Goal: Information Seeking & Learning: Stay updated

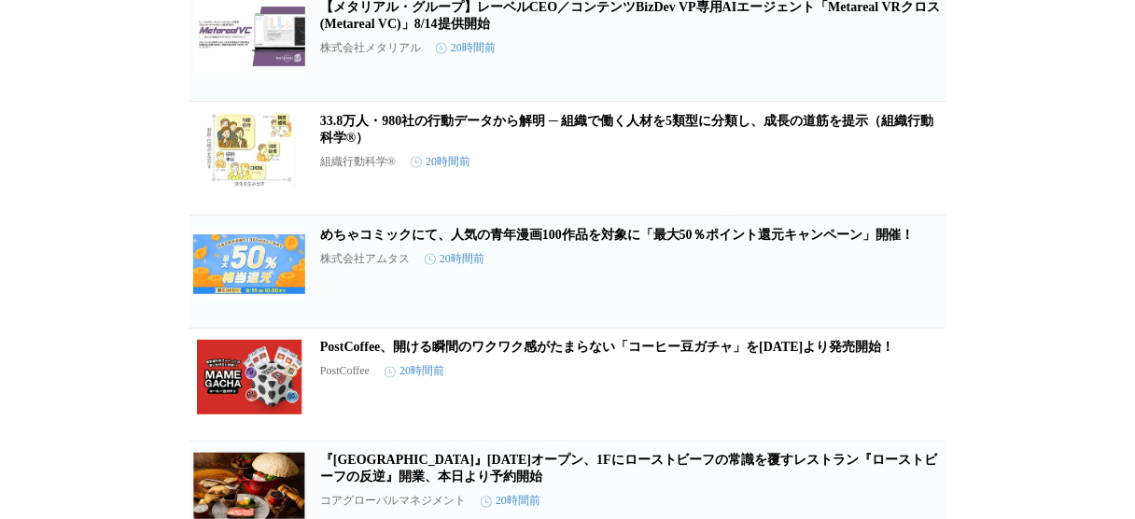
scroll to position [16043, 0]
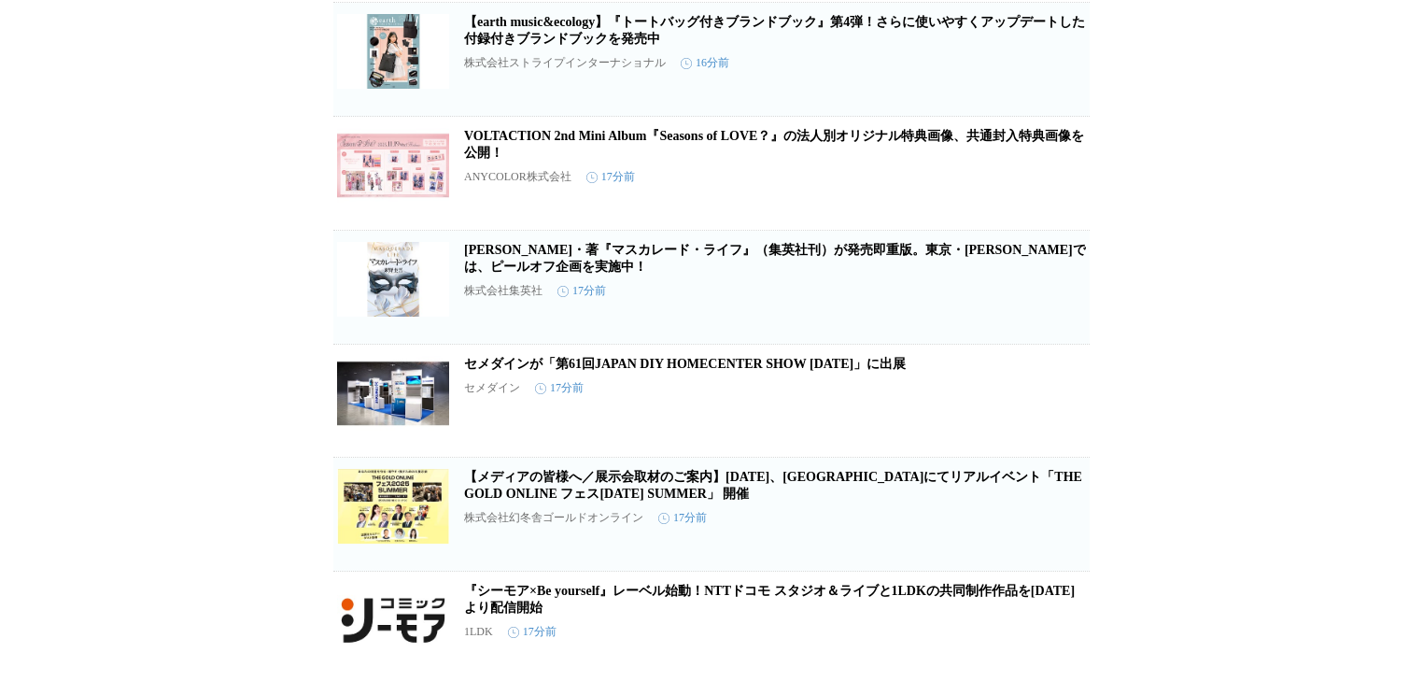
scroll to position [822, 0]
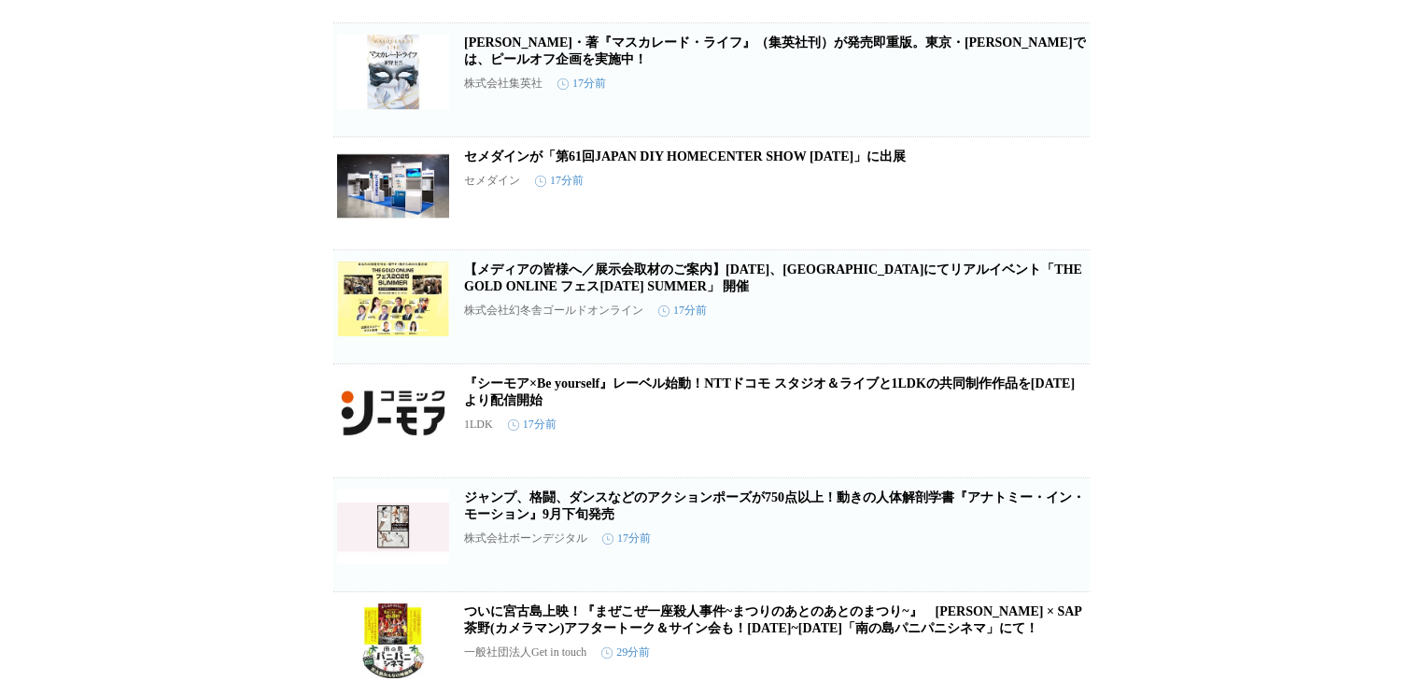
click at [641, 293] on link "【メディアの皆様へ／展示会取材のご案内】[DATE]、[GEOGRAPHIC_DATA]にてリアルイベント「THE GOLD ONLINE フェス[DATE]…" at bounding box center [773, 277] width 618 height 31
click at [996, 326] on icon "button" at bounding box center [992, 314] width 22 height 22
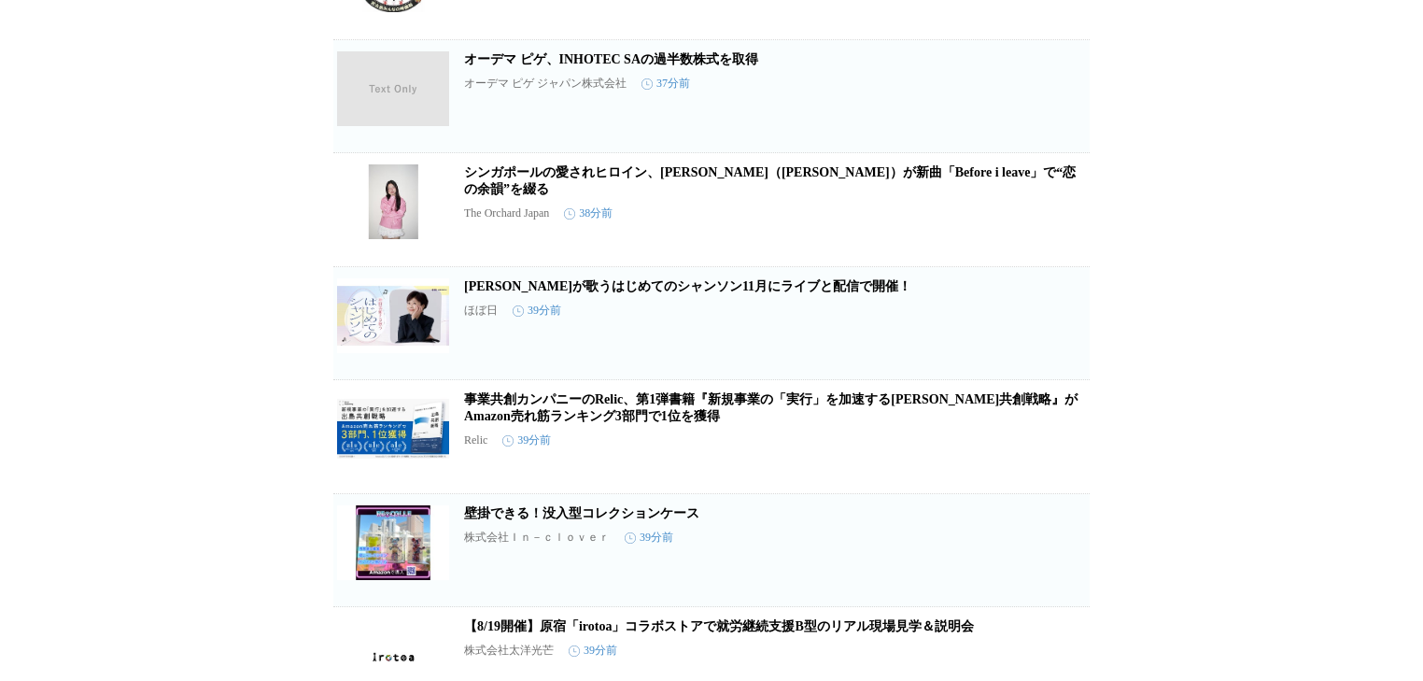
scroll to position [1494, 0]
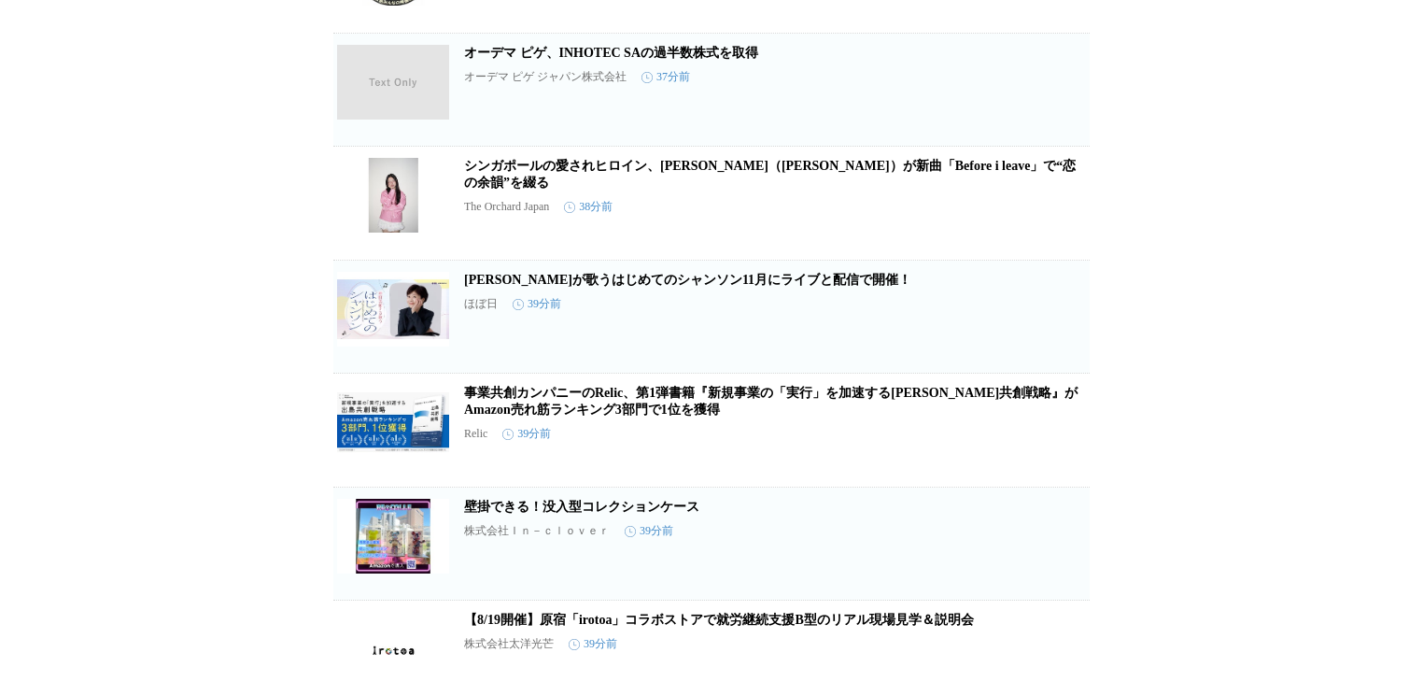
click at [370, 232] on img at bounding box center [393, 195] width 112 height 75
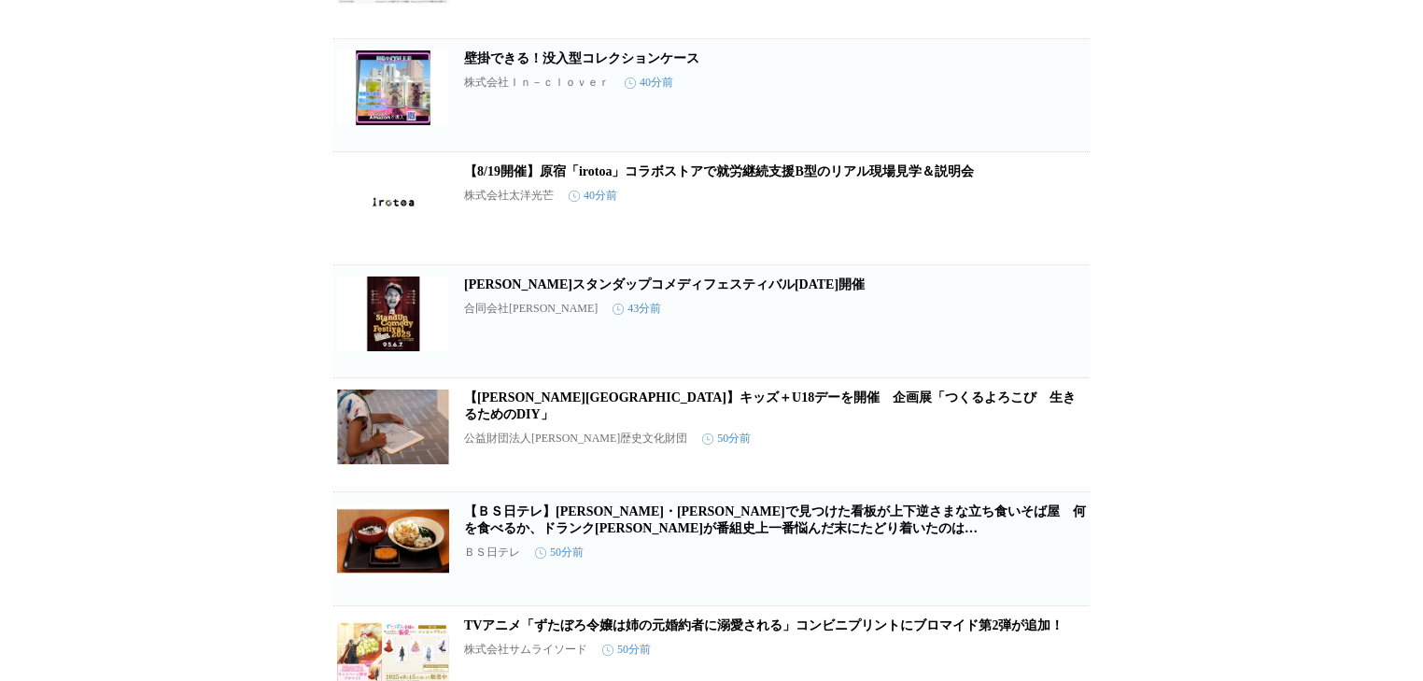
scroll to position [2017, 0]
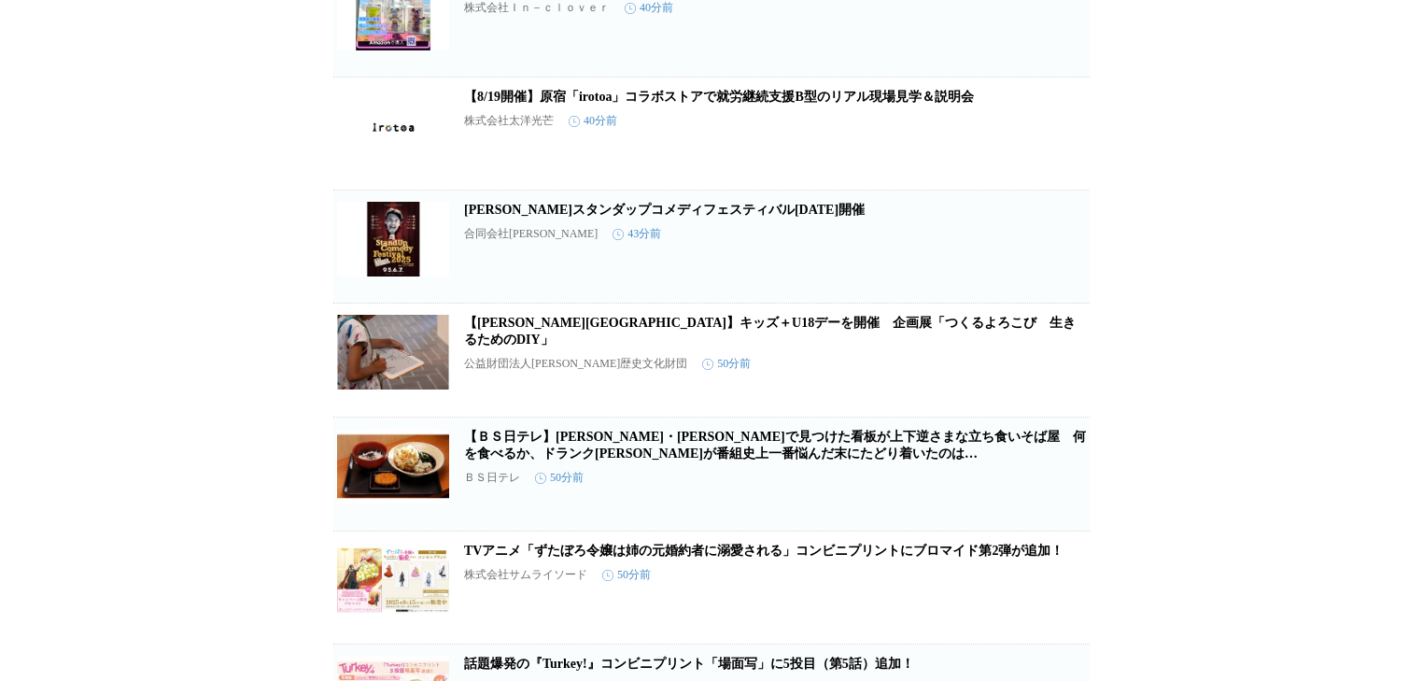
click at [583, 346] on link "【[PERSON_NAME][GEOGRAPHIC_DATA]】キッズ＋U18デーを開催　企画展「つくるよろこび　生きるためのDIY」" at bounding box center [770, 331] width 612 height 31
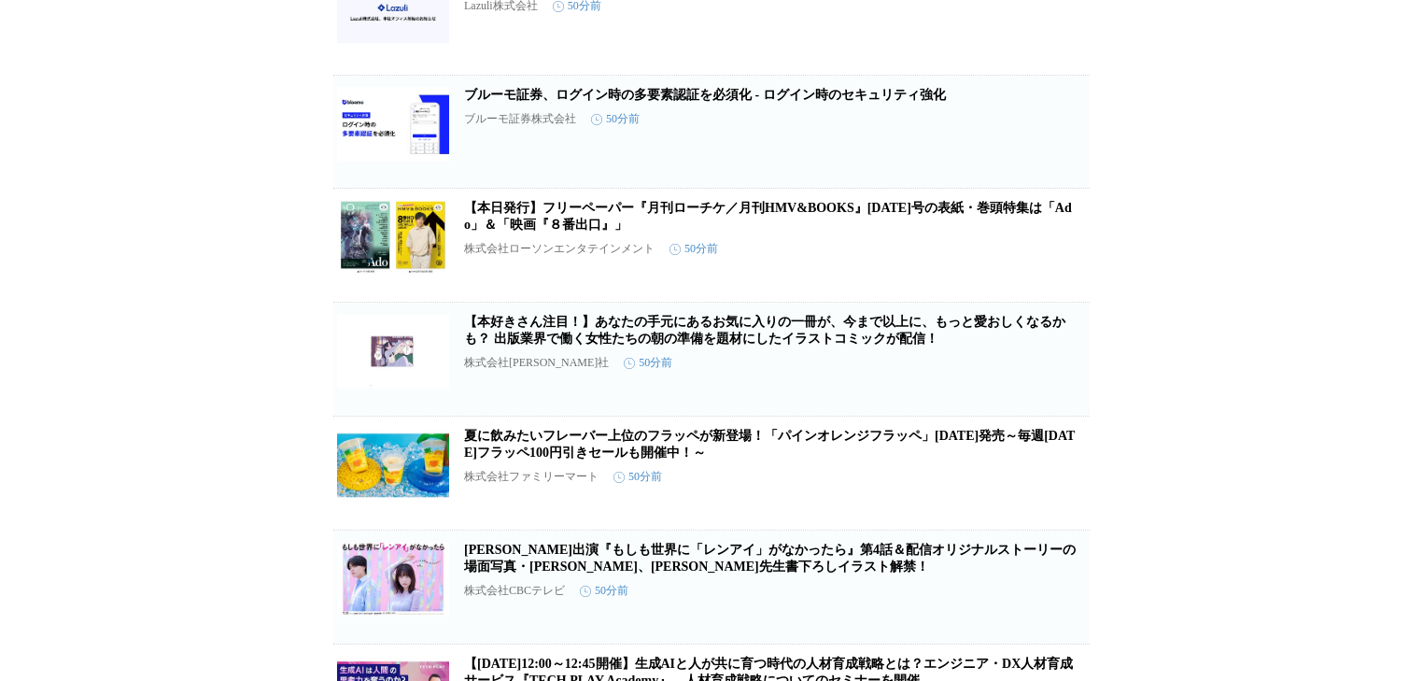
scroll to position [3585, 0]
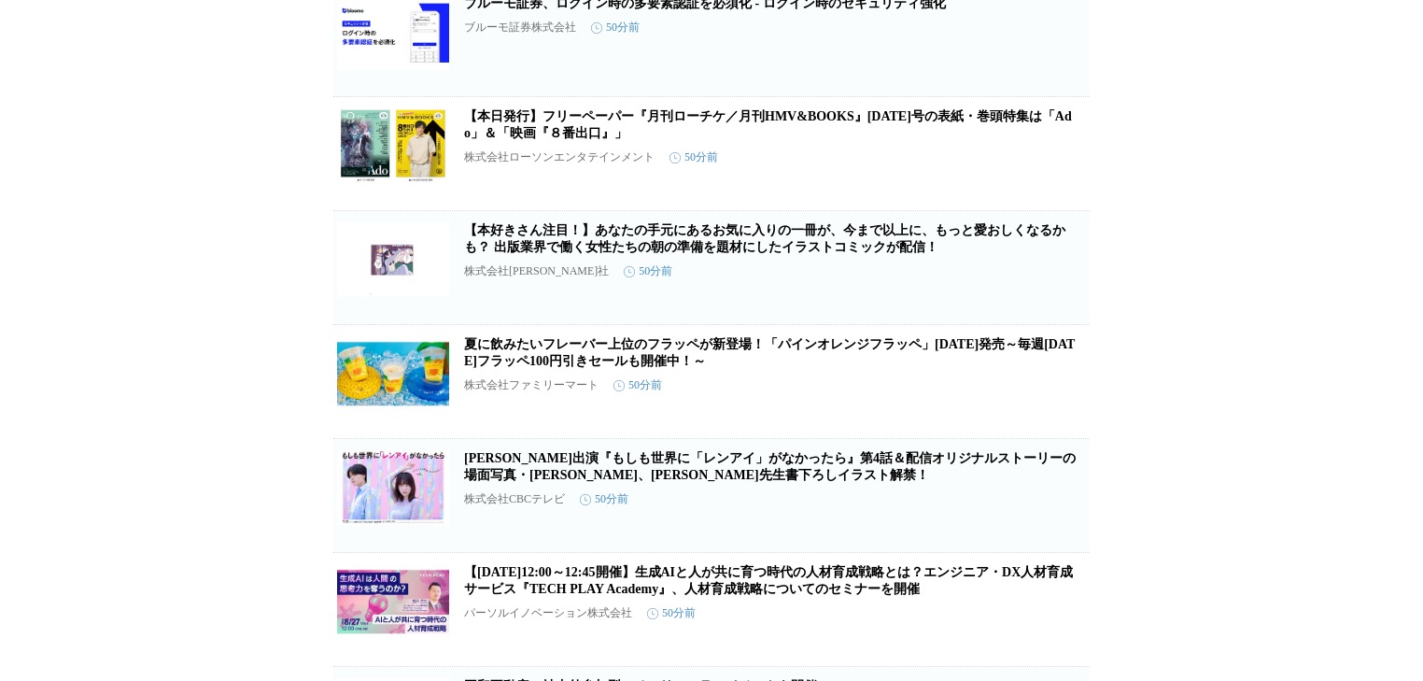
click at [646, 254] on link "【本好きさん注目！】あなたの手元にあるお気に入りの一冊が、今まで以上に、もっと愛おしくなるかも？ 出版業界で働く女性たちの朝の準備を題材にしたイラストコミック…" at bounding box center [764, 238] width 601 height 31
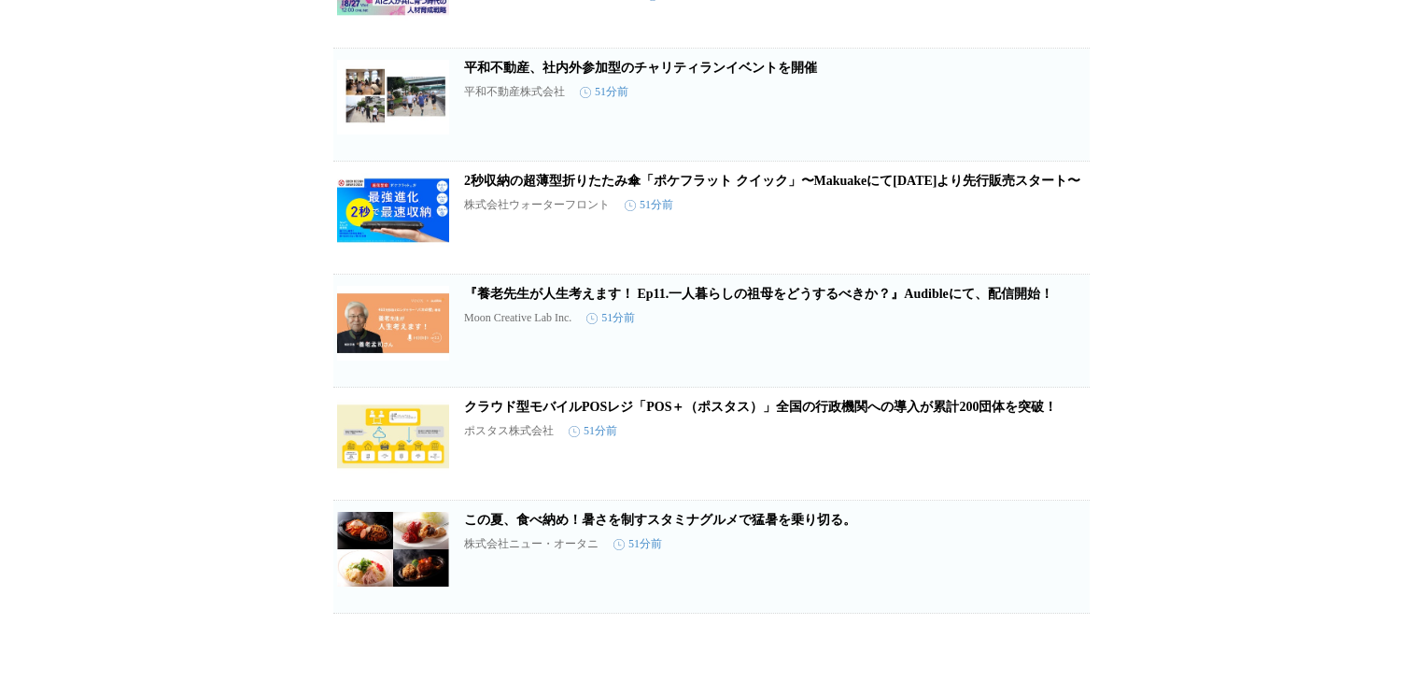
scroll to position [4357, 0]
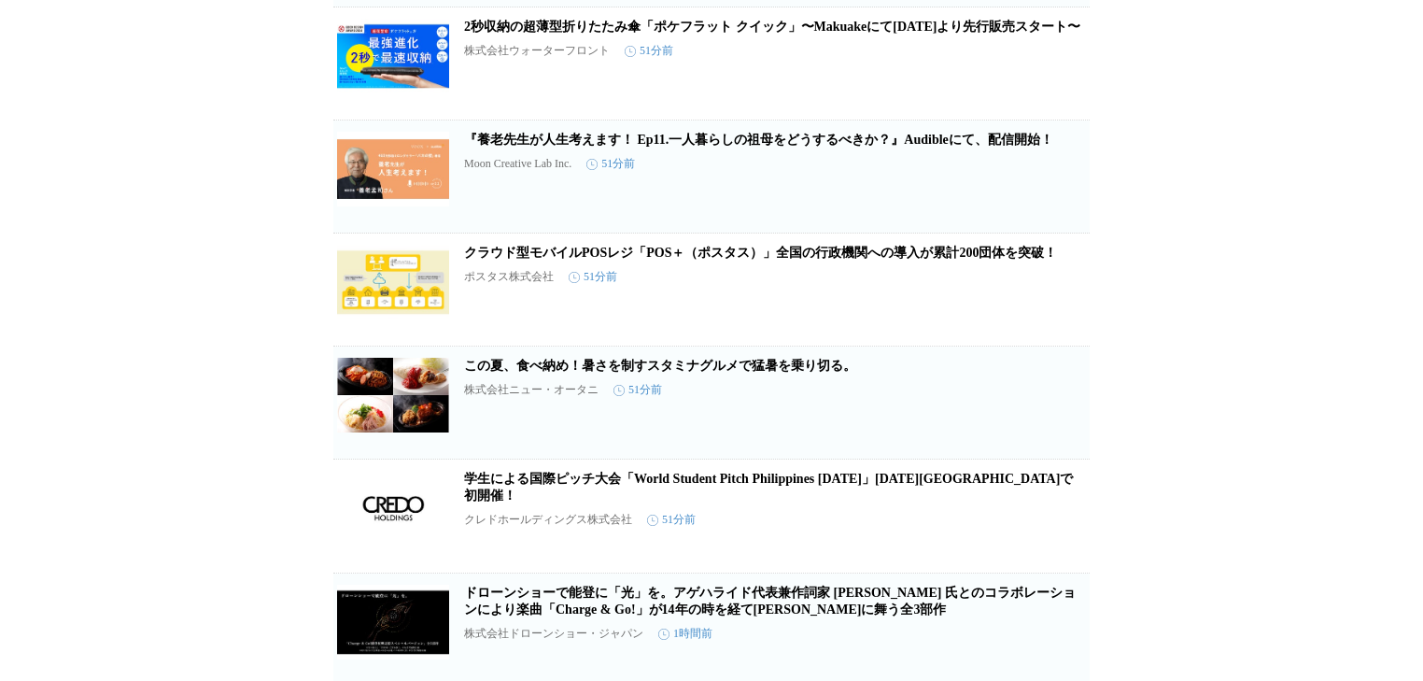
click at [985, 195] on icon "button" at bounding box center [992, 184] width 22 height 22
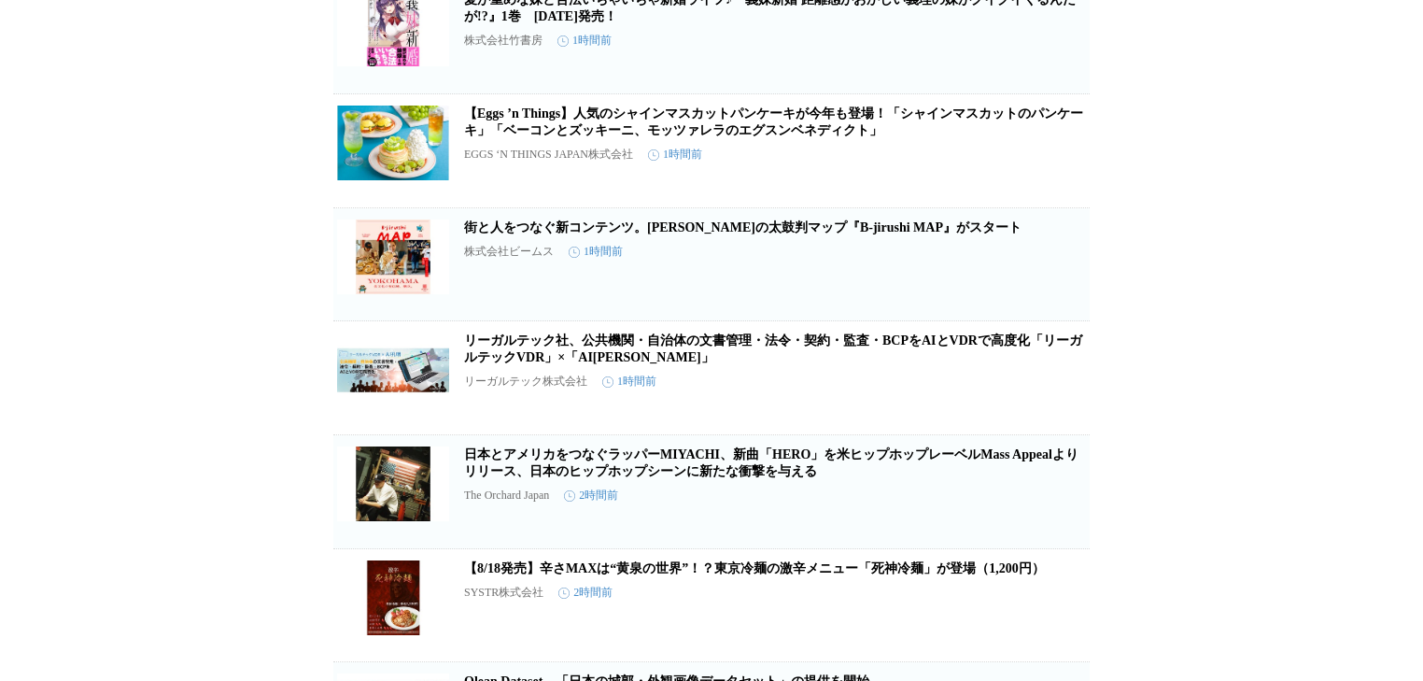
scroll to position [6795, 0]
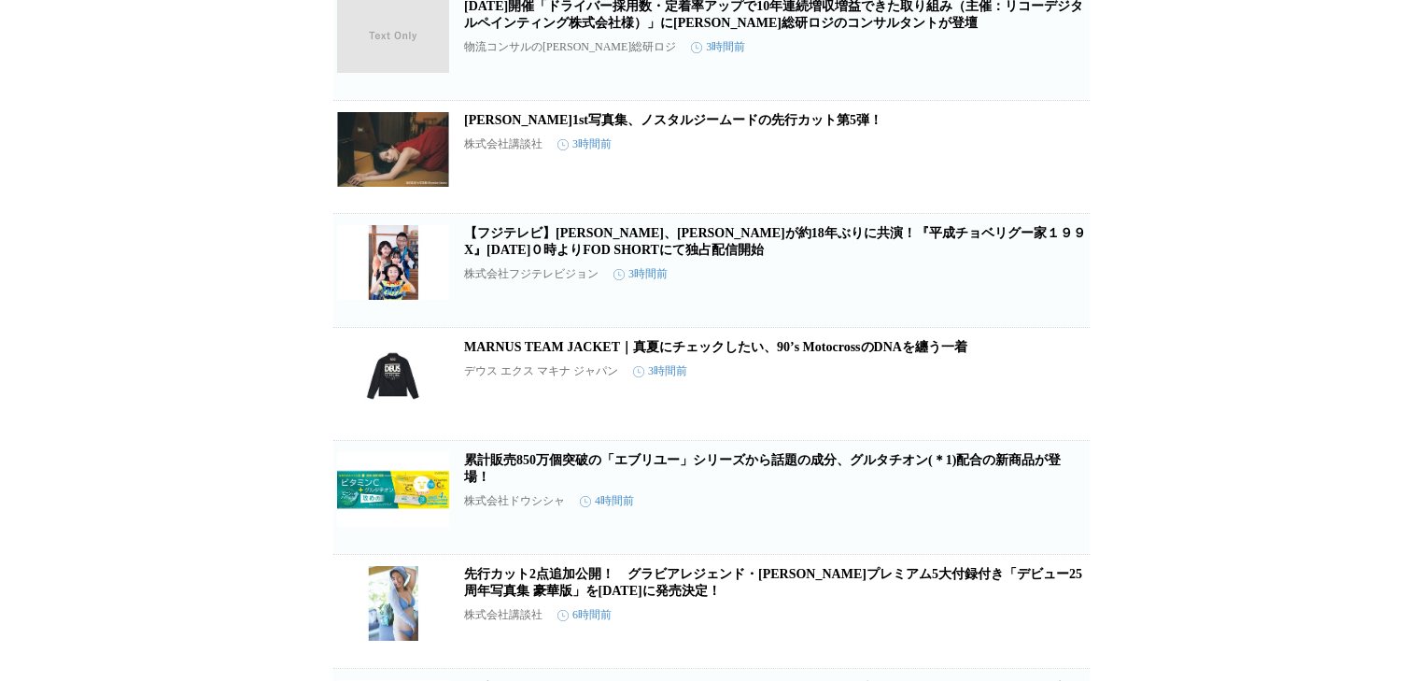
scroll to position [8587, 0]
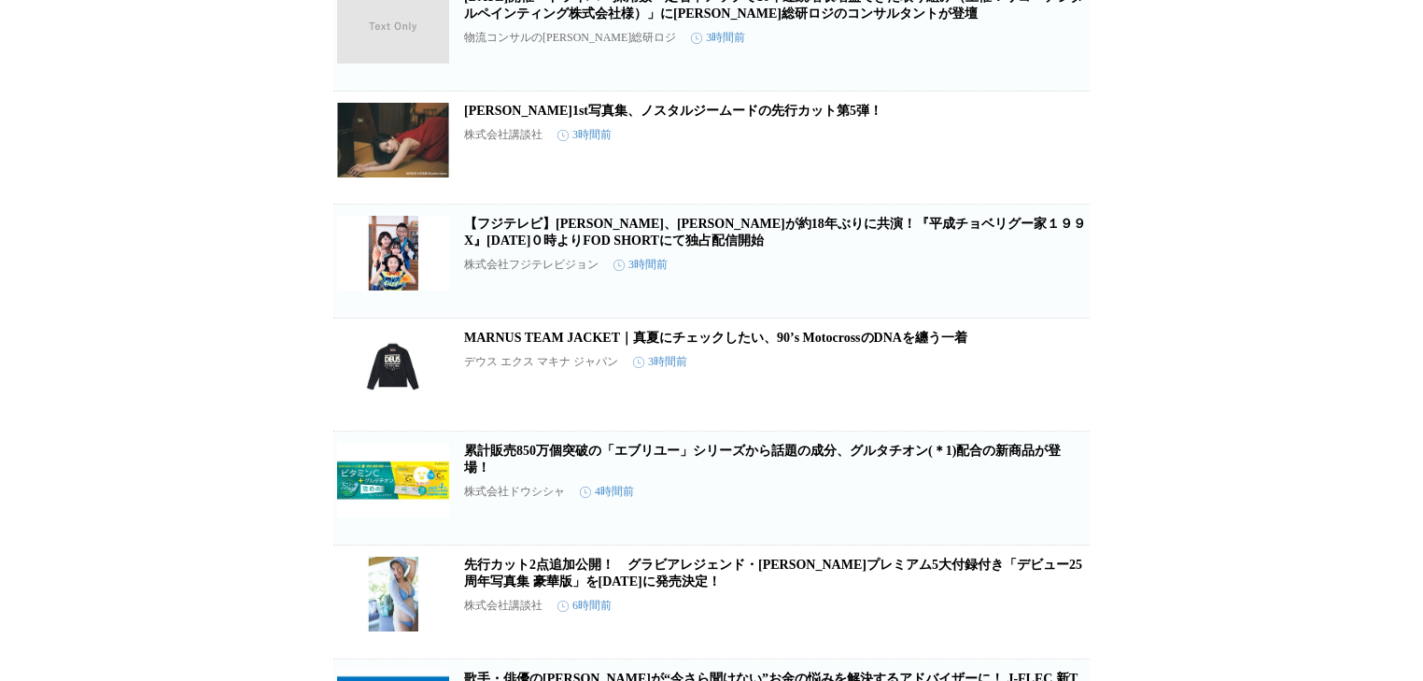
click at [802, 118] on link "[PERSON_NAME]1st写真集、ノスタルジームードの先行カット第5弾！" at bounding box center [673, 111] width 418 height 14
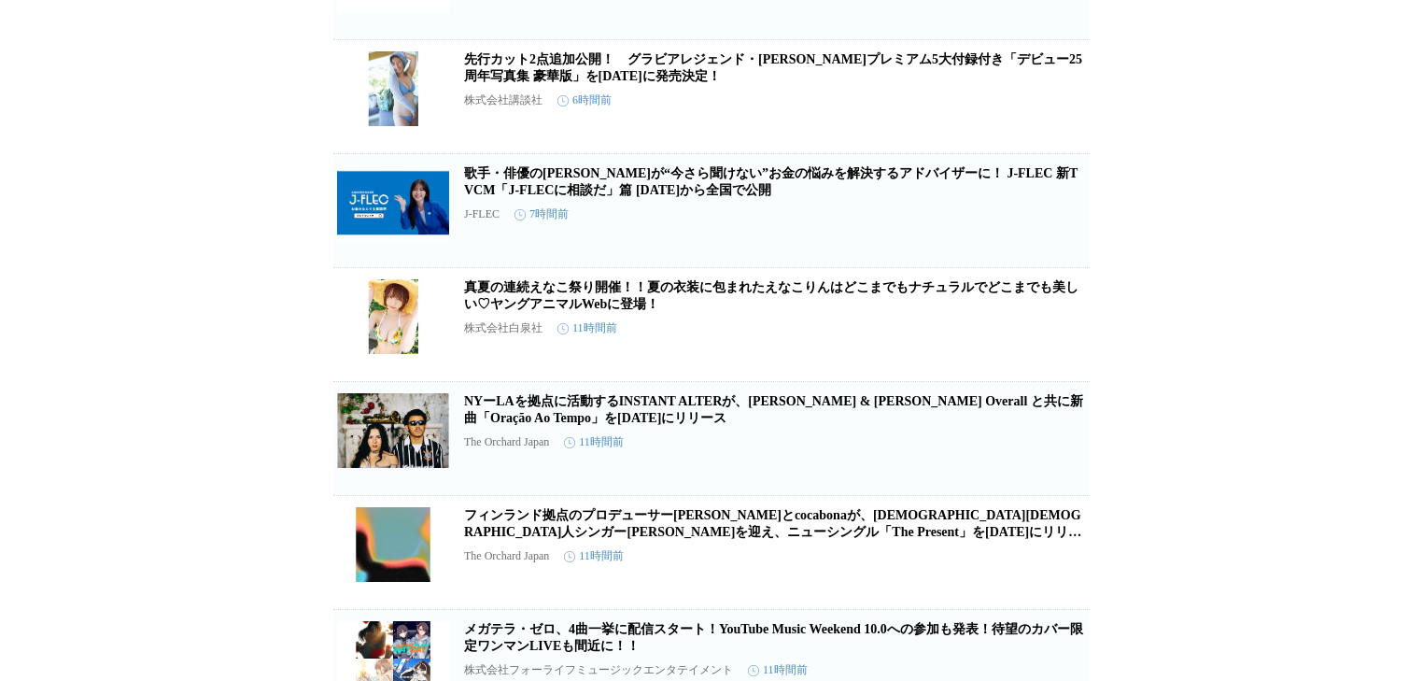
scroll to position [9316, 0]
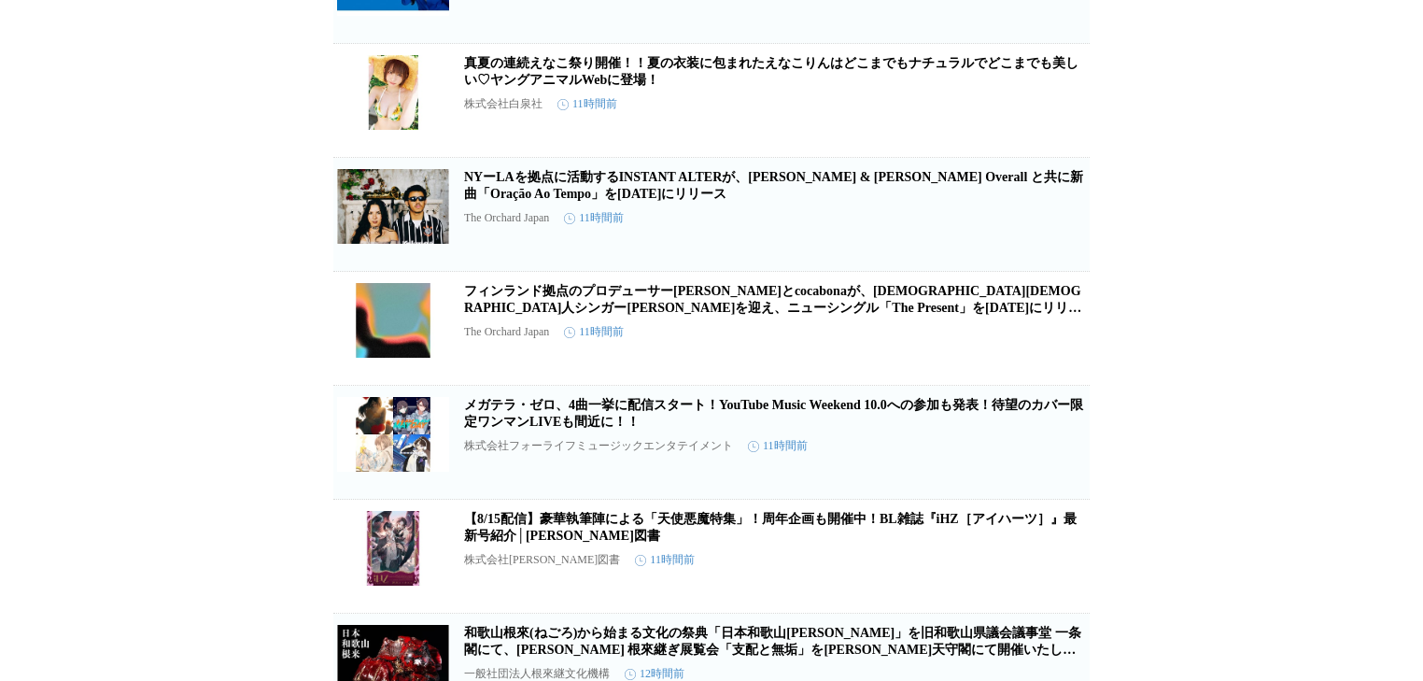
click at [630, 87] on link "真夏の連続えなこ祭り開催！！夏の衣装に包まれたえなこりんはどこまでもナチュラルでどこまでも美しい♡ヤングアニマルWebに登場！" at bounding box center [771, 71] width 614 height 31
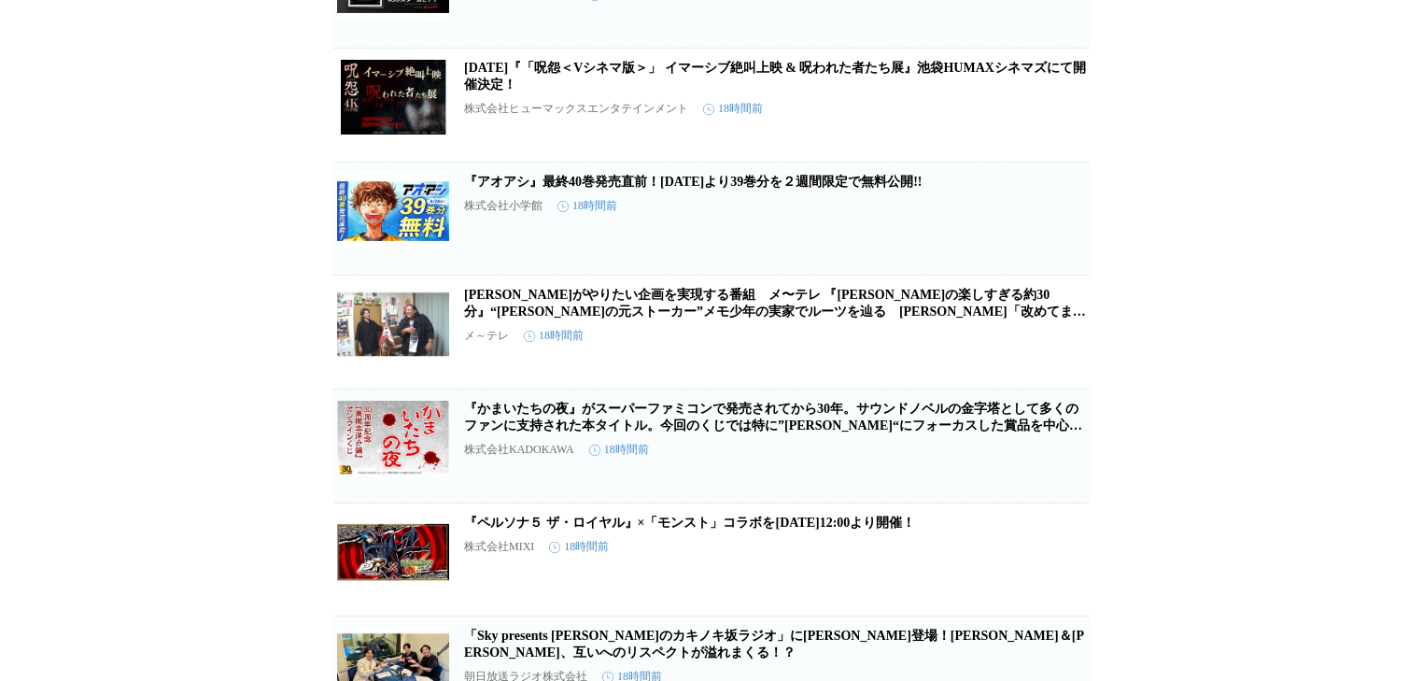
scroll to position [13472, 0]
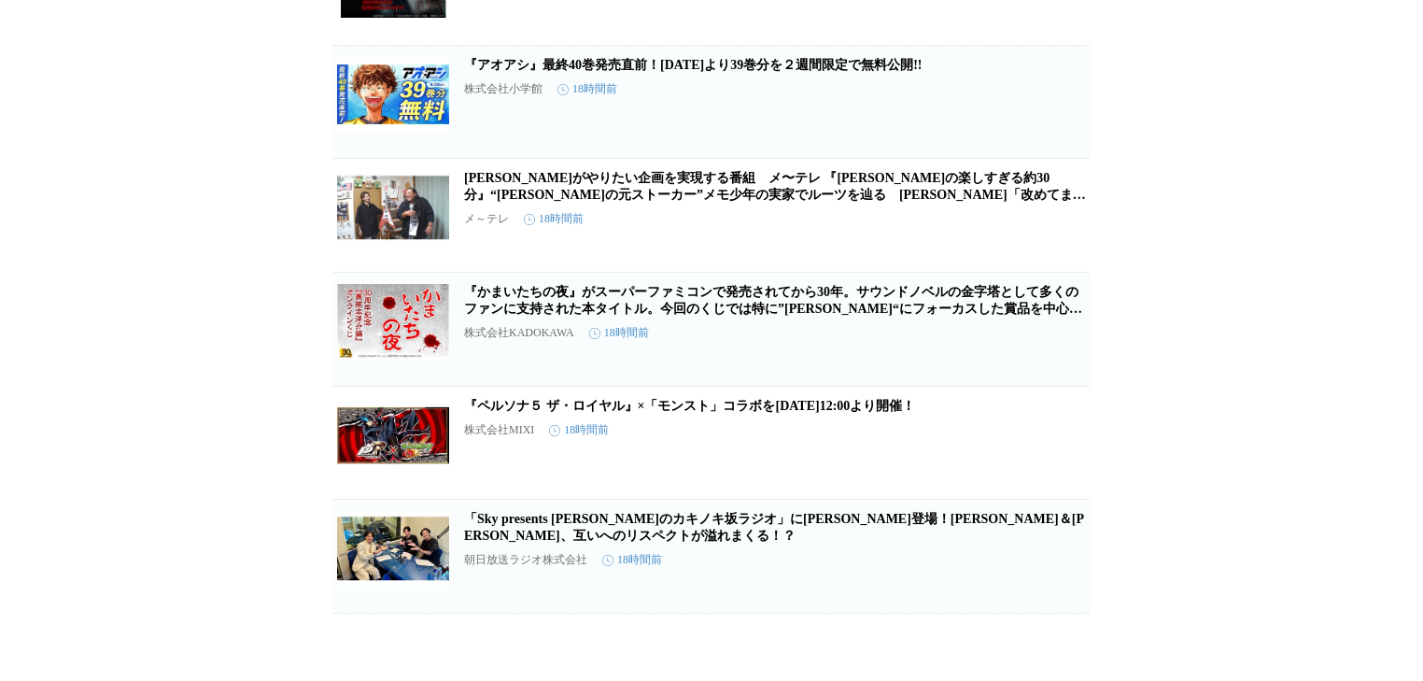
click at [646, 218] on link "[PERSON_NAME]がやりたい企画を実現する番組　メ〜テレ 『[PERSON_NAME]の楽しすぎる約30分』“[PERSON_NAME]の元ストーカー…" at bounding box center [775, 195] width 622 height 48
